Goal: Task Accomplishment & Management: Manage account settings

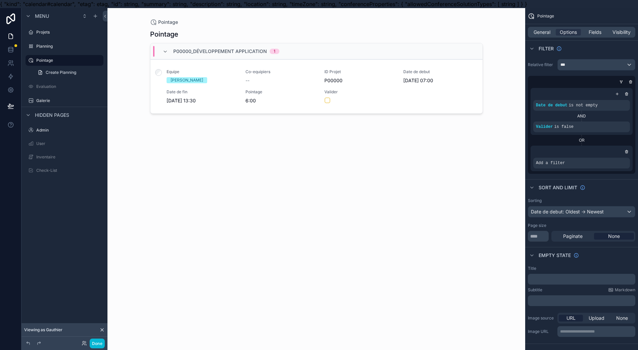
scroll to position [15, 0]
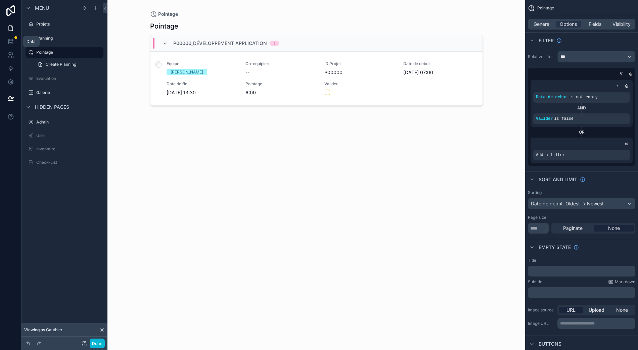
click at [15, 35] on link at bounding box center [10, 41] width 21 height 13
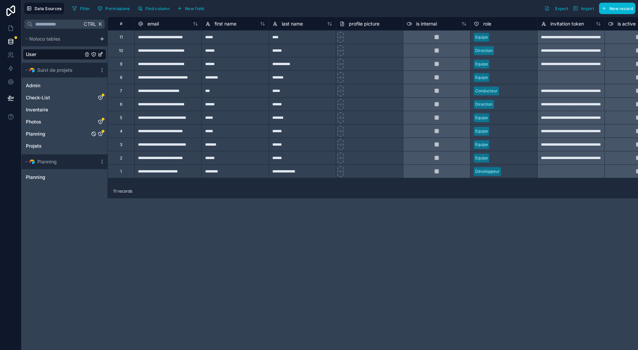
click at [54, 131] on link "Planning" at bounding box center [58, 134] width 64 height 7
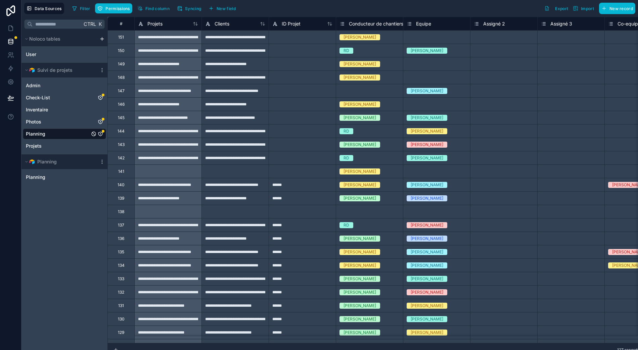
click at [102, 131] on icon "Planning" at bounding box center [100, 133] width 5 height 5
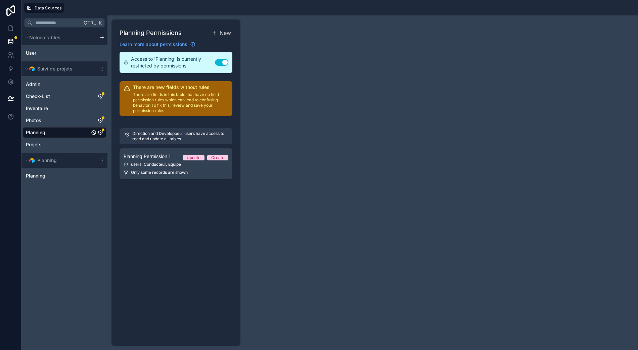
click at [167, 153] on span "Planning Permission 1" at bounding box center [147, 156] width 47 height 7
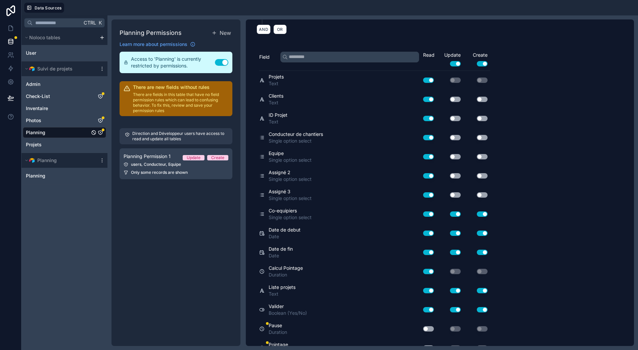
scroll to position [123, 0]
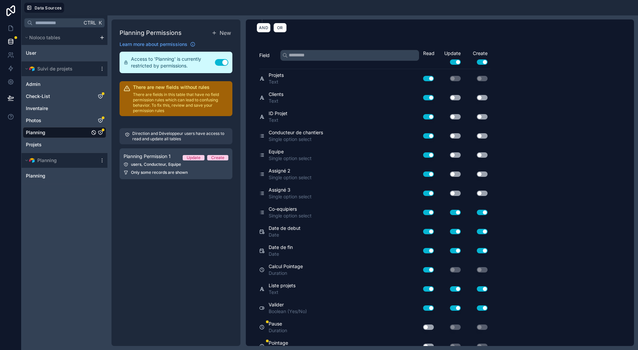
drag, startPoint x: 430, startPoint y: 319, endPoint x: 427, endPoint y: 322, distance: 4.0
click at [428, 322] on div "Use setting" at bounding box center [426, 327] width 22 height 11
click at [431, 325] on button "Use setting" at bounding box center [428, 327] width 11 height 5
click at [428, 344] on button "Use setting" at bounding box center [428, 346] width 11 height 5
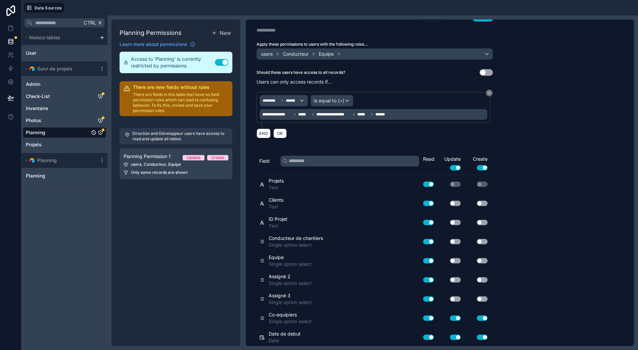
scroll to position [0, 0]
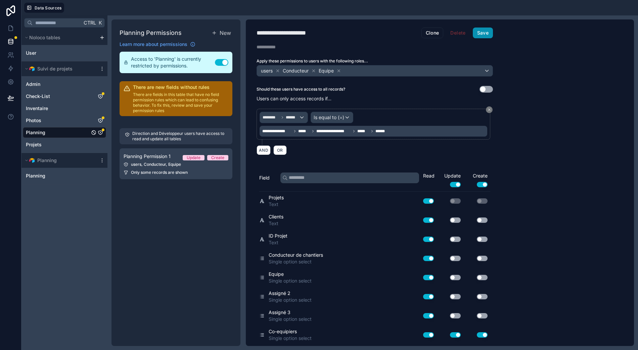
click at [486, 30] on button "Save" at bounding box center [483, 33] width 20 height 11
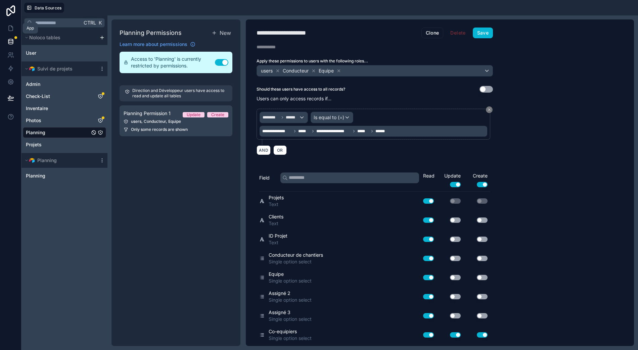
click at [14, 27] on link at bounding box center [10, 28] width 21 height 13
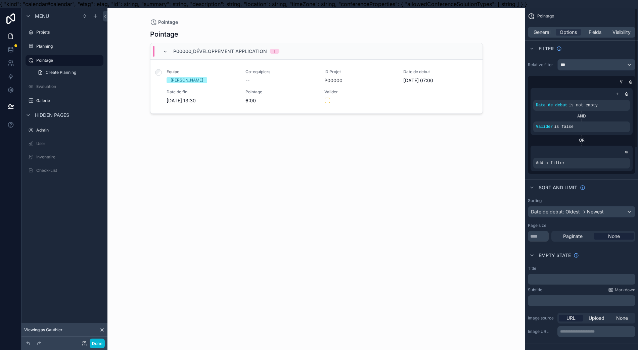
click at [602, 30] on span "Fields" at bounding box center [595, 32] width 13 height 7
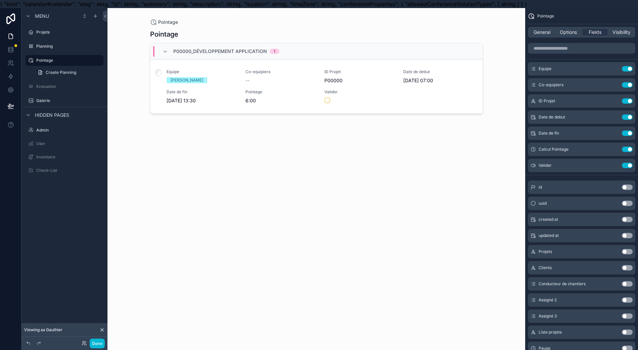
click at [0, 0] on button "scrollable content" at bounding box center [0, 0] width 0 height 0
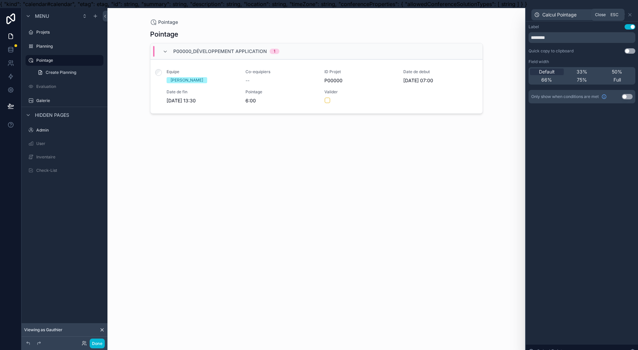
click at [633, 16] on icon at bounding box center [630, 14] width 5 height 5
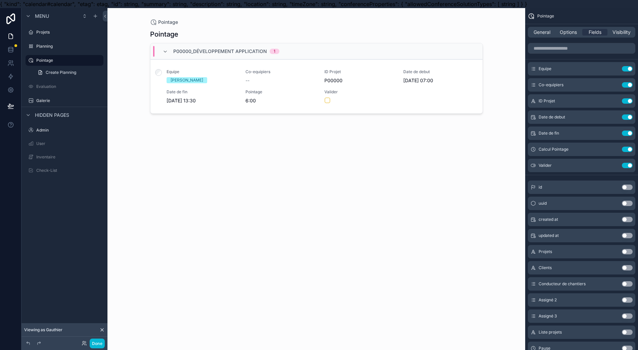
click at [620, 152] on div "Calcul Pointage Use setting" at bounding box center [582, 149] width 108 height 13
click at [0, 0] on icon "scrollable content" at bounding box center [0, 0] width 0 height 0
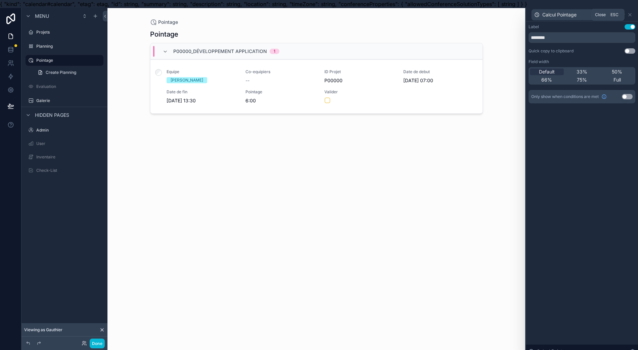
click at [633, 16] on icon at bounding box center [630, 14] width 5 height 5
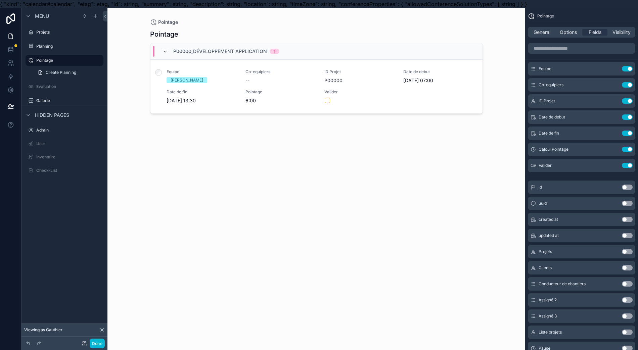
click at [630, 149] on button "Use setting" at bounding box center [627, 149] width 11 height 5
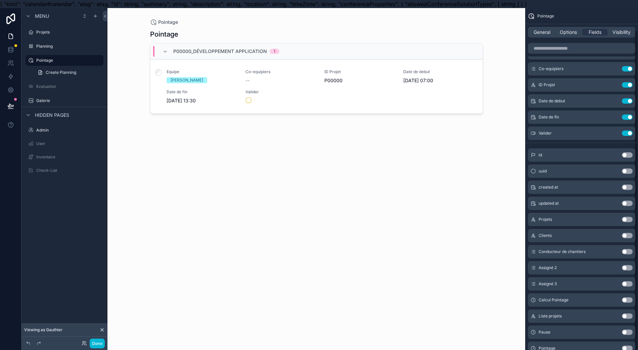
scroll to position [25, 0]
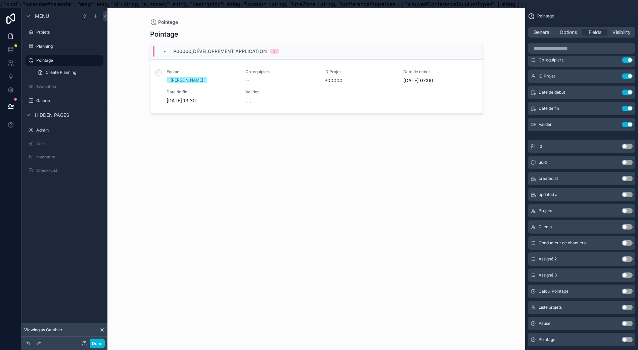
click at [633, 339] on button "Use setting" at bounding box center [627, 339] width 11 height 5
click at [633, 125] on button "Use setting" at bounding box center [627, 124] width 11 height 5
click at [633, 292] on button "Use setting" at bounding box center [627, 291] width 11 height 5
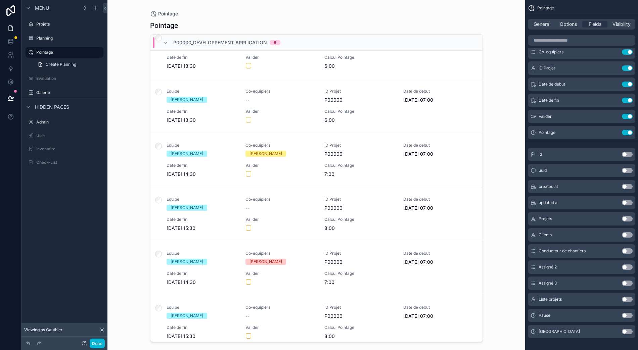
scroll to position [15, 0]
click at [631, 130] on button "Use setting" at bounding box center [627, 132] width 11 height 5
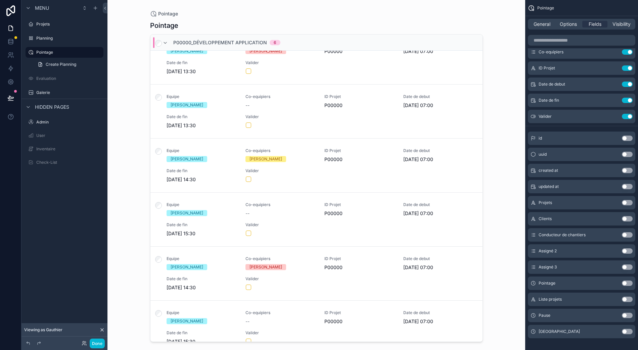
scroll to position [26, 0]
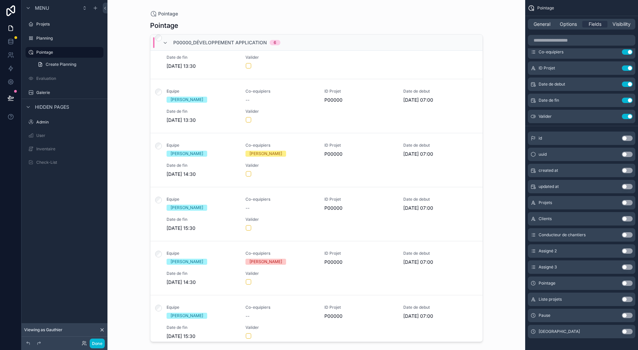
click at [633, 281] on button "Use setting" at bounding box center [627, 283] width 11 height 5
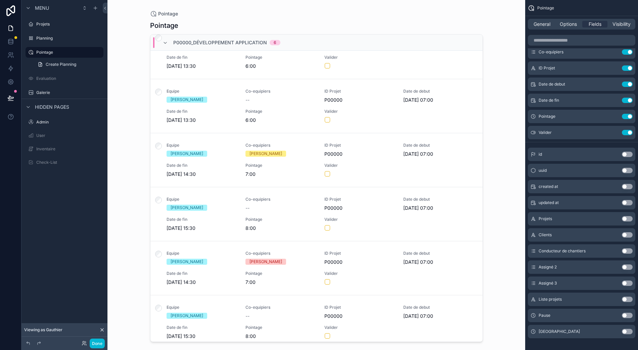
scroll to position [15, 0]
click at [13, 95] on icon at bounding box center [10, 98] width 7 height 7
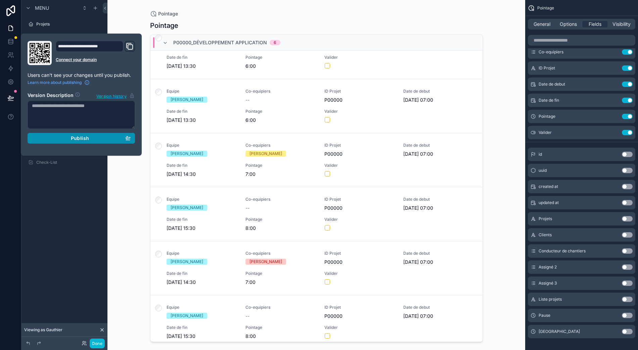
click at [59, 135] on div "Publish" at bounding box center [81, 138] width 99 height 6
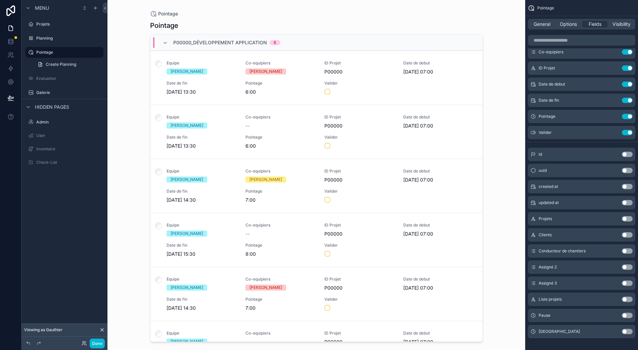
click at [128, 255] on div "Pointage Pointage P00000_Développement application 6 Equipe [PERSON_NAME] Co-eq…" at bounding box center [317, 175] width 418 height 350
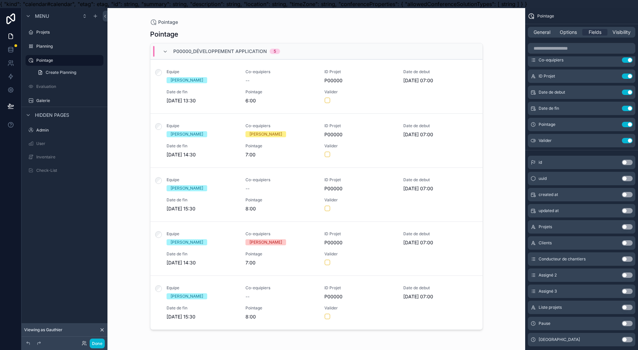
scroll to position [15, 0]
